Goal: Task Accomplishment & Management: Manage account settings

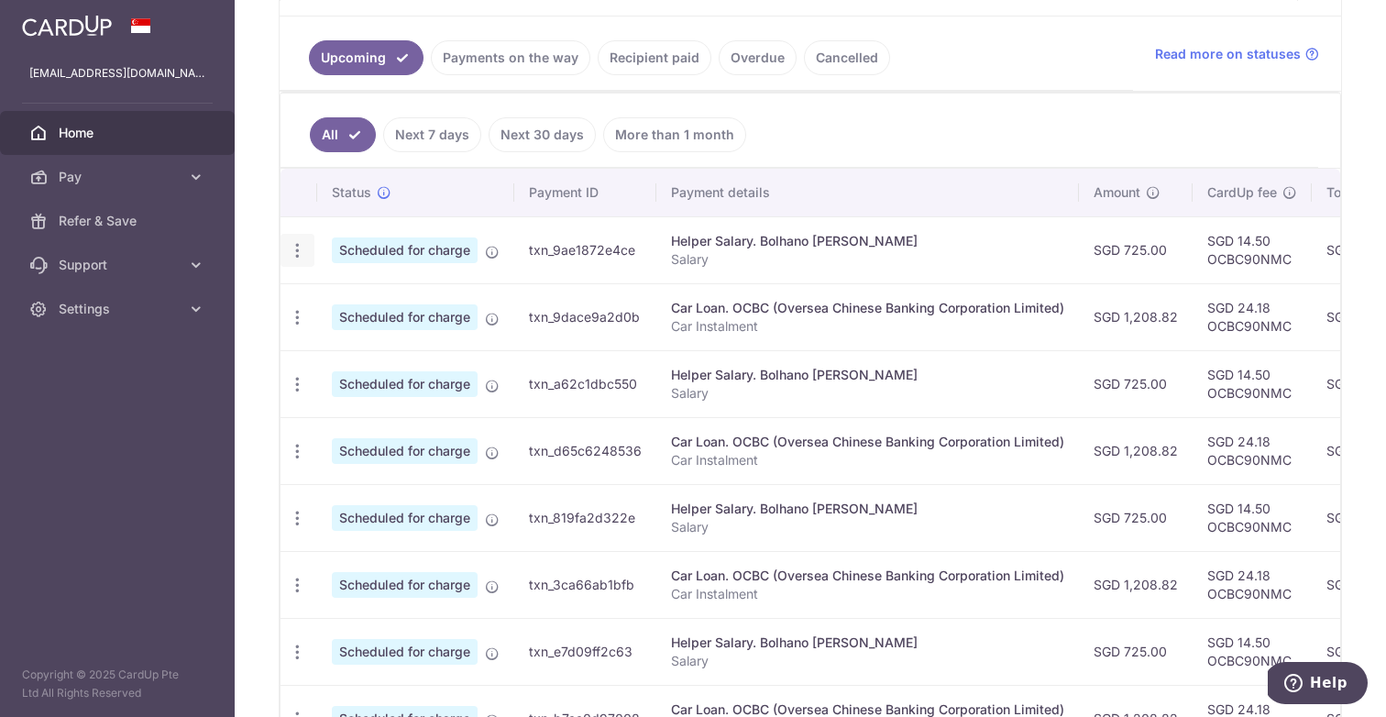
click at [300, 244] on icon "button" at bounding box center [297, 250] width 19 height 19
click at [361, 292] on span "Update payment" at bounding box center [395, 301] width 125 height 22
radio input "true"
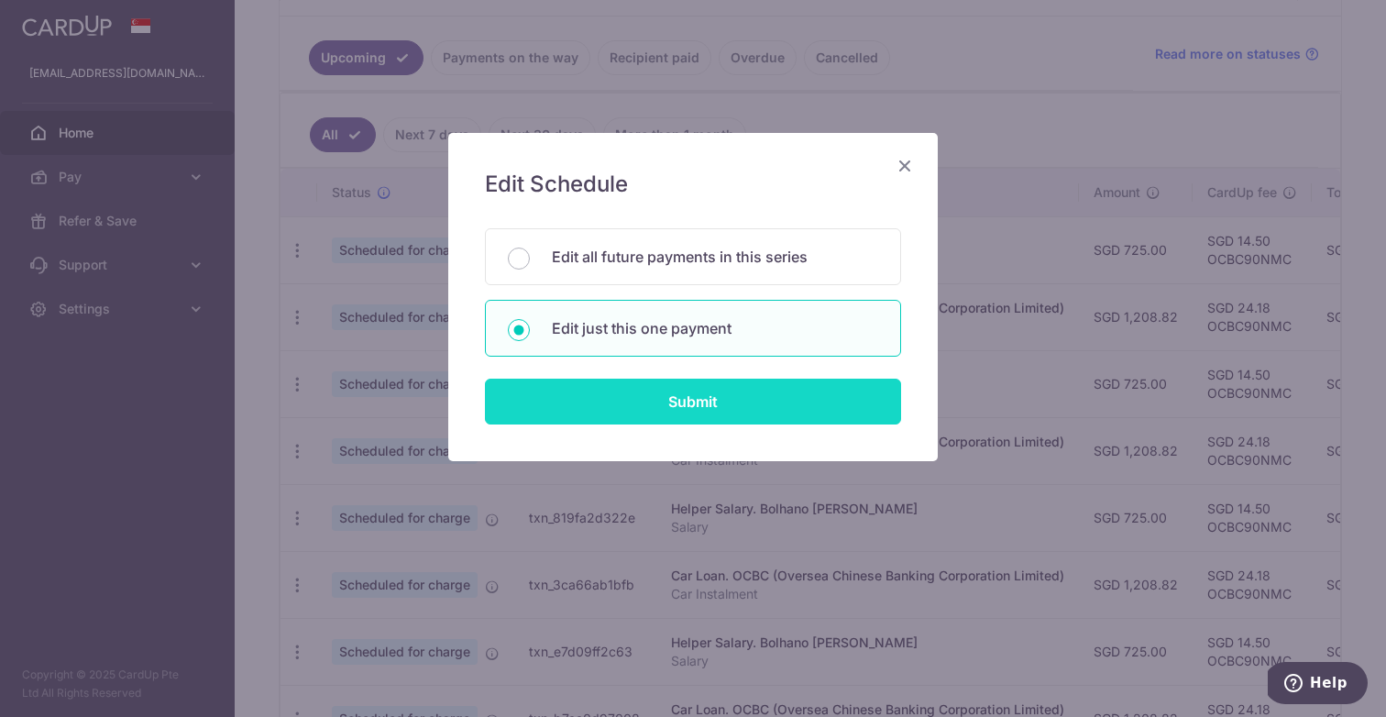
click at [616, 411] on input "Submit" at bounding box center [693, 402] width 416 height 46
radio input "true"
type input "725.00"
type input "[DATE]"
type input "Salary"
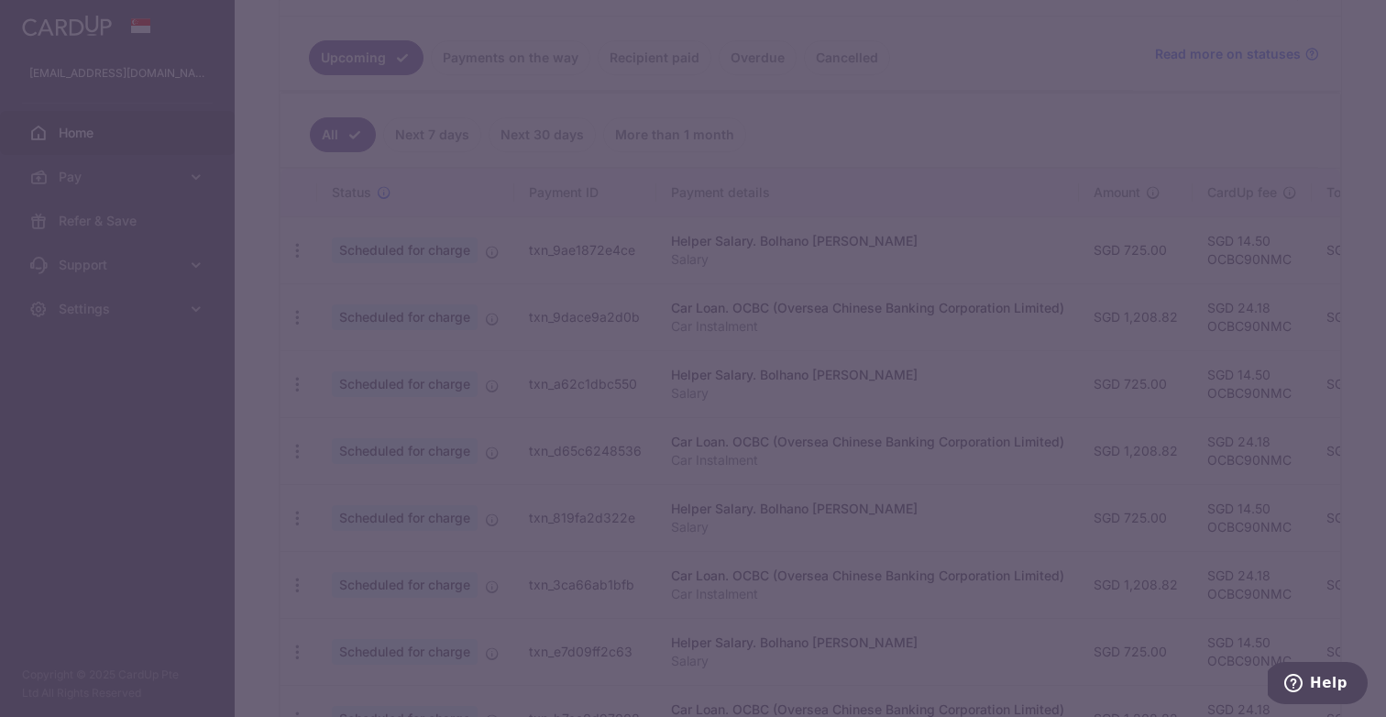
type input "OCBC90NMC"
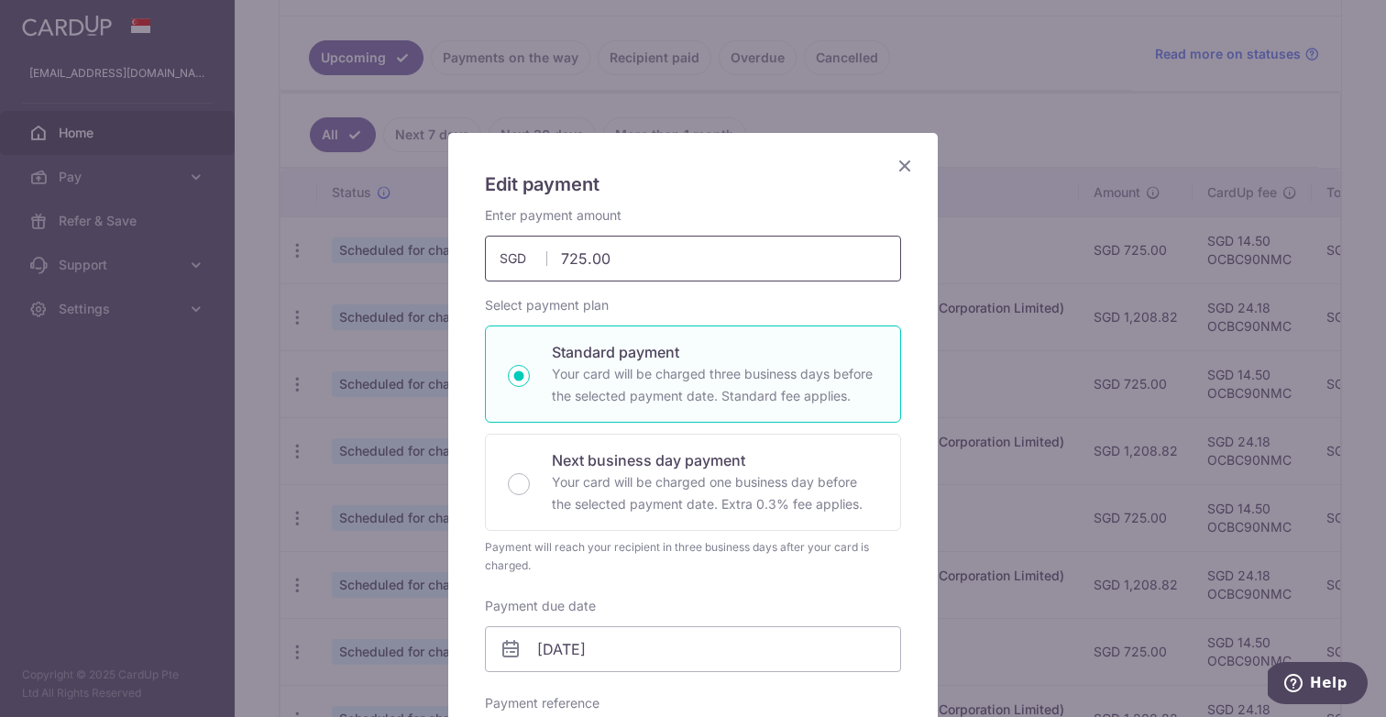
click at [647, 267] on input "725.00" at bounding box center [693, 259] width 416 height 46
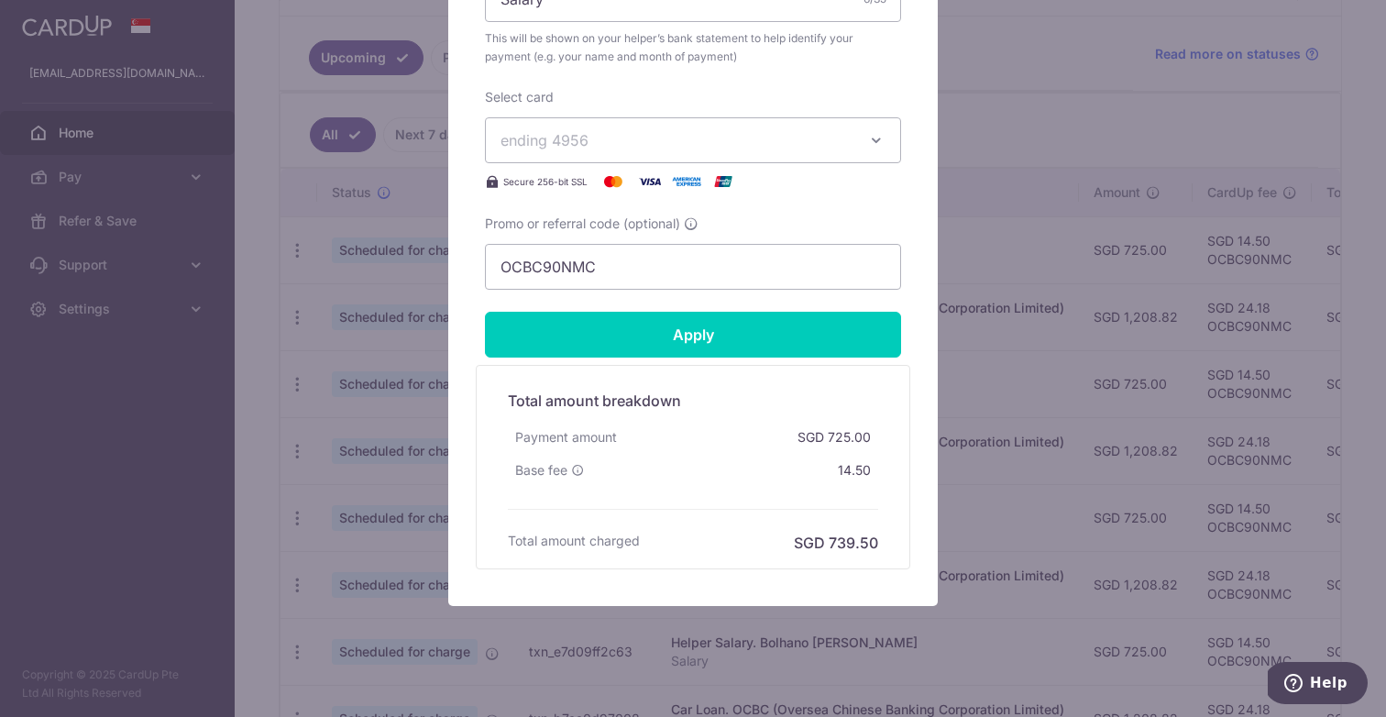
scroll to position [769, 0]
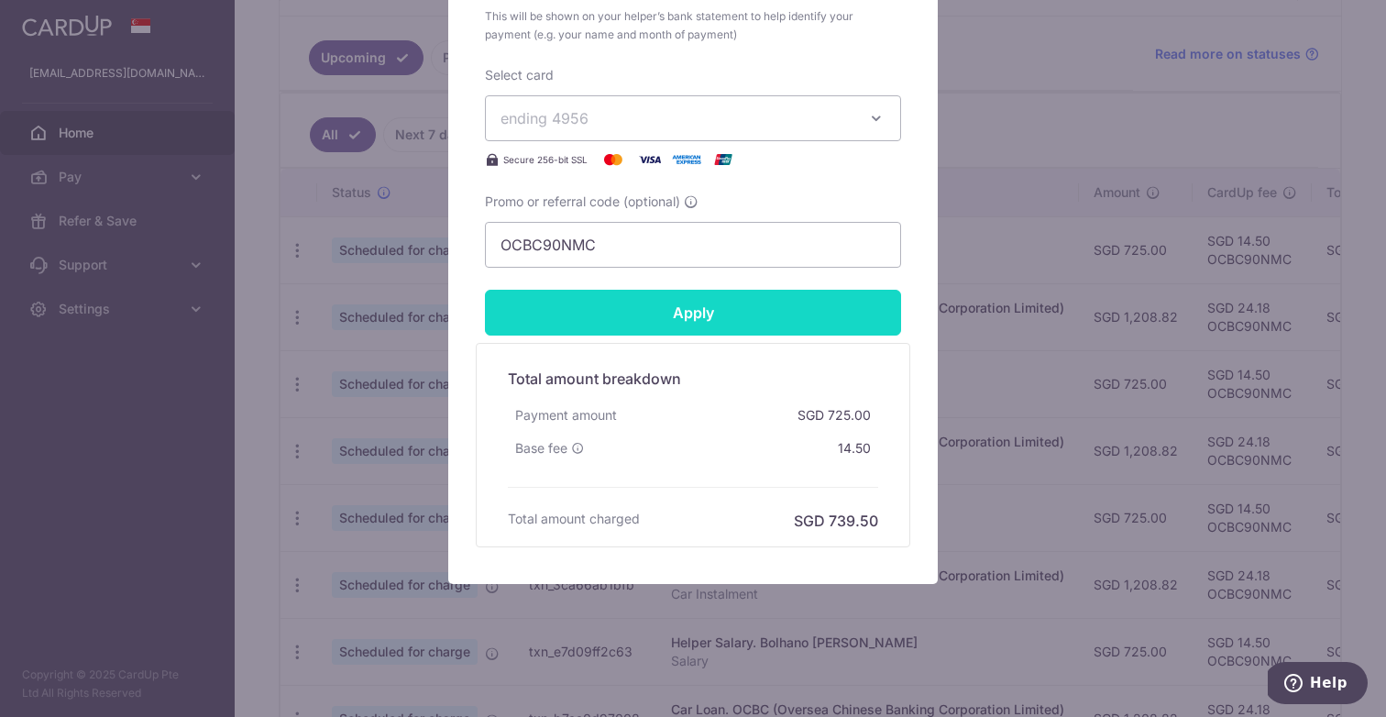
type input "675.00"
click at [712, 315] on input "Apply" at bounding box center [693, 313] width 416 height 46
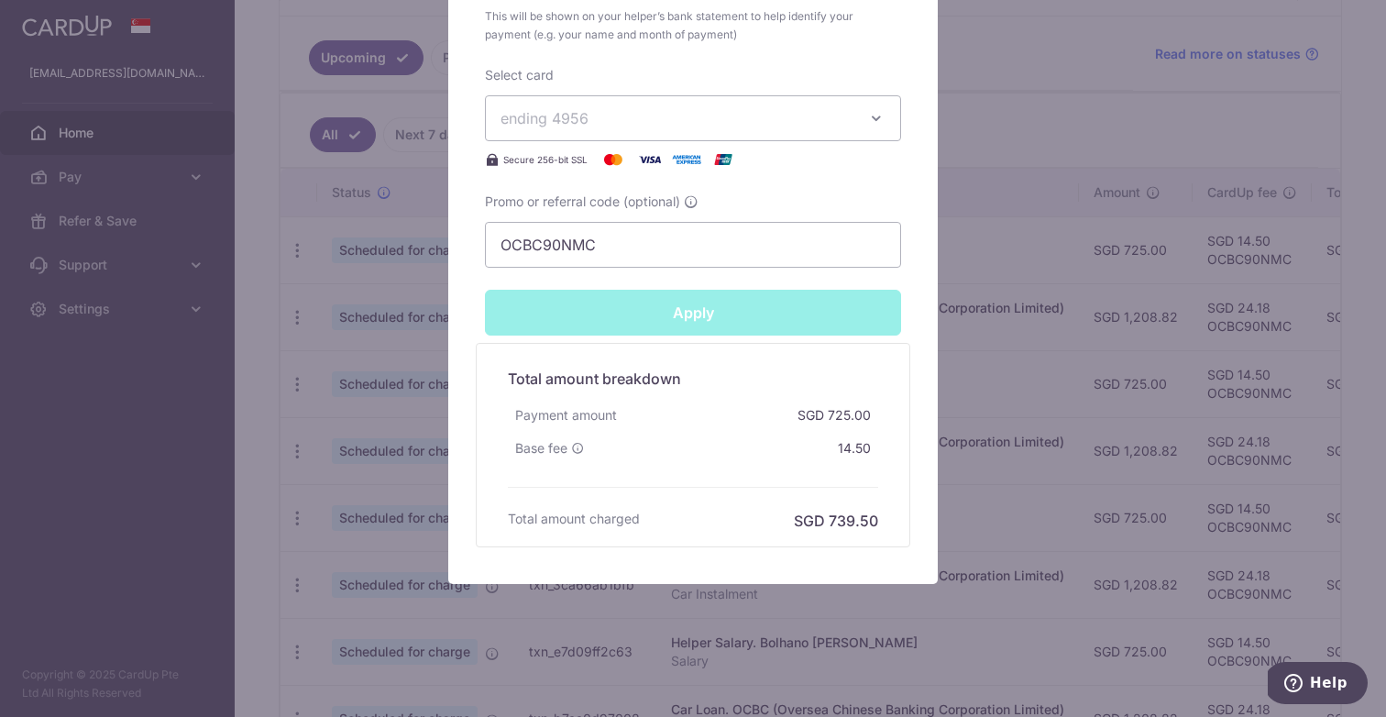
type input "Successfully Applied"
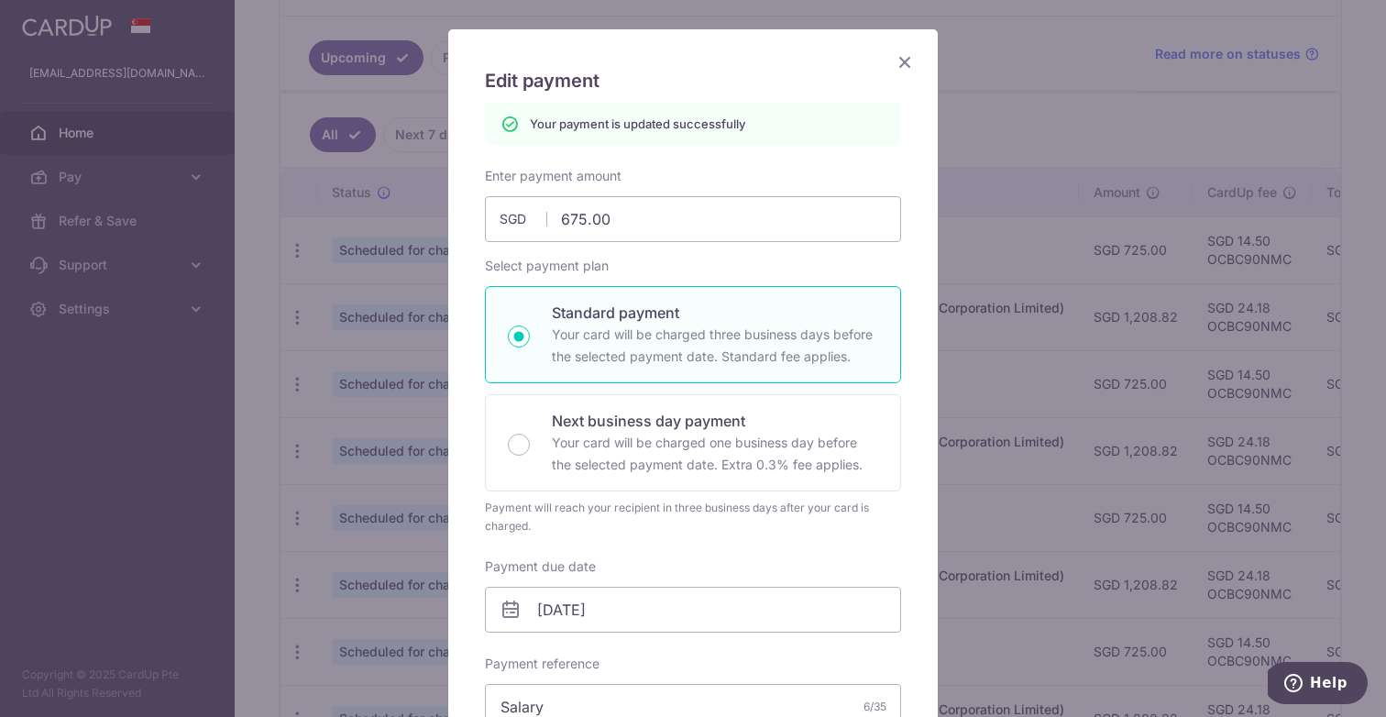
scroll to position [0, 0]
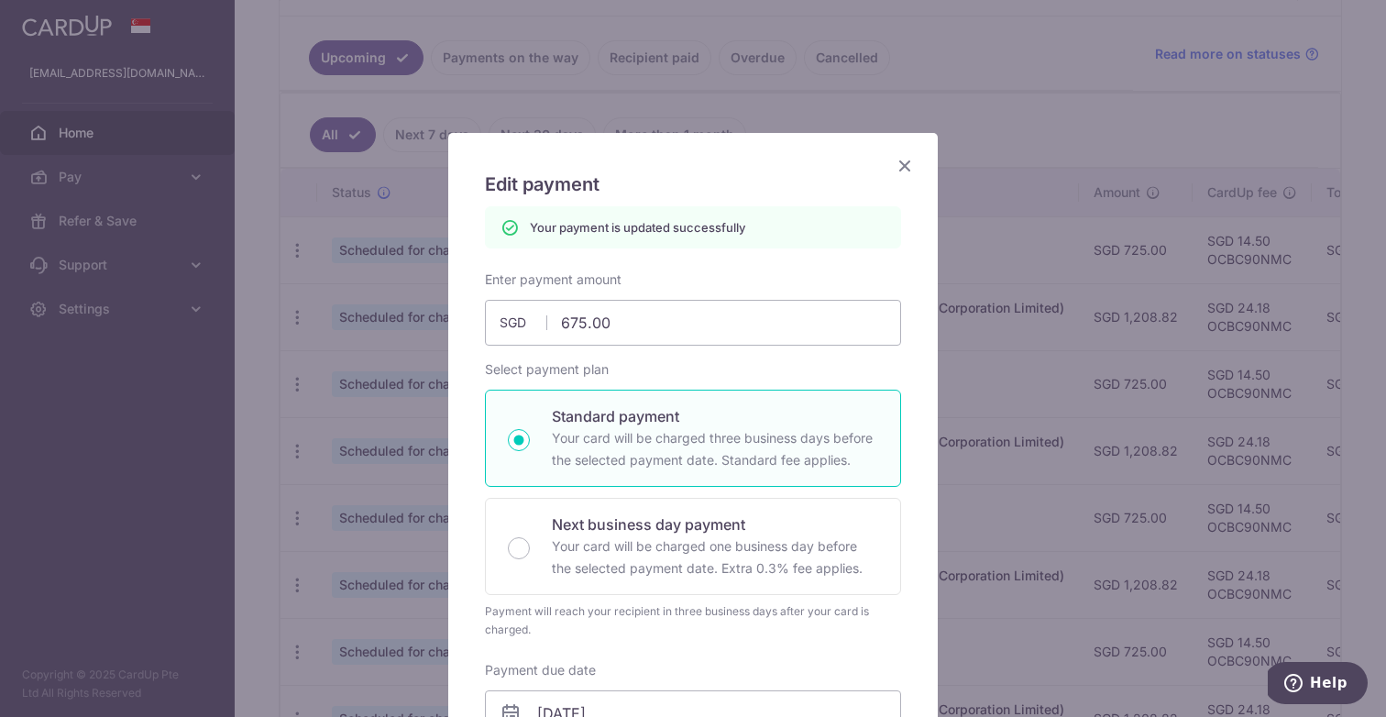
click at [911, 163] on icon "Close" at bounding box center [905, 165] width 22 height 23
